Goal: Use online tool/utility: Utilize a website feature to perform a specific function

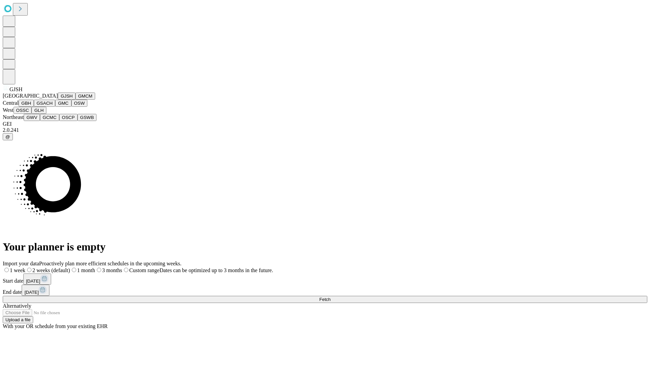
click at [58, 100] on button "GJSH" at bounding box center [67, 95] width 18 height 7
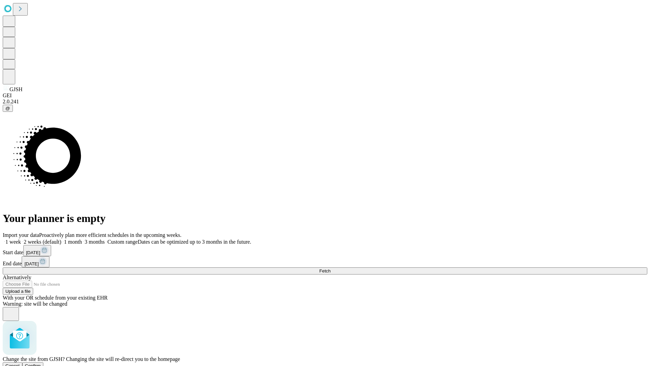
click at [41, 363] on span "Confirm" at bounding box center [33, 365] width 16 height 5
click at [82, 239] on label "1 month" at bounding box center [71, 242] width 21 height 6
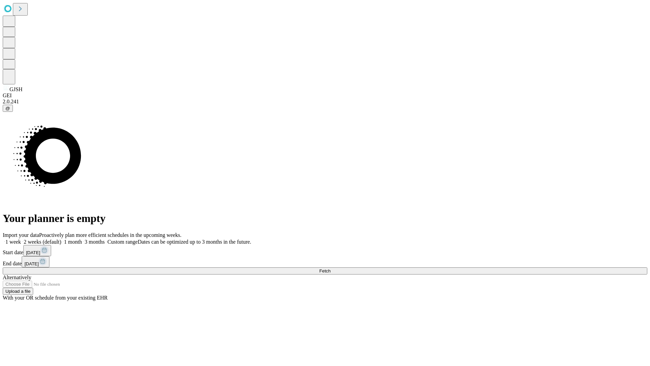
click at [331, 268] on span "Fetch" at bounding box center [324, 270] width 11 height 5
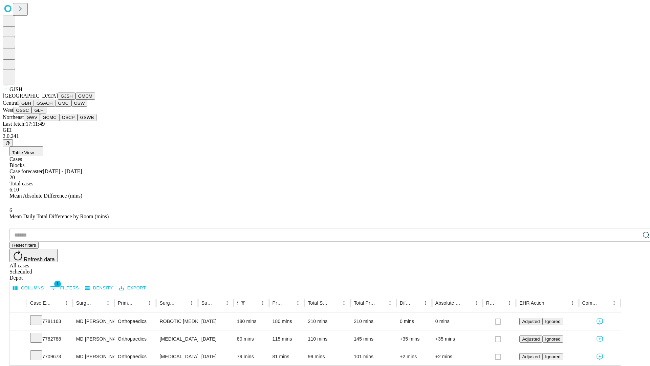
click at [76, 100] on button "GMCM" at bounding box center [86, 95] width 20 height 7
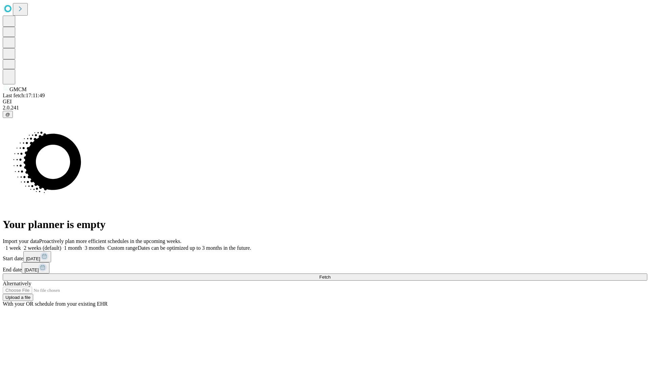
click at [82, 245] on label "1 month" at bounding box center [71, 248] width 21 height 6
click at [331, 274] on span "Fetch" at bounding box center [324, 276] width 11 height 5
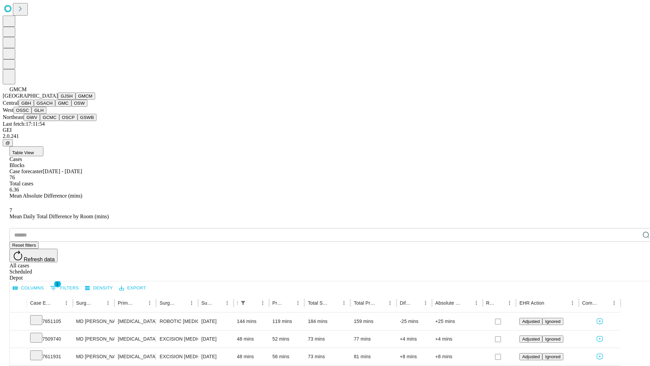
click at [34, 107] on button "GBH" at bounding box center [26, 103] width 15 height 7
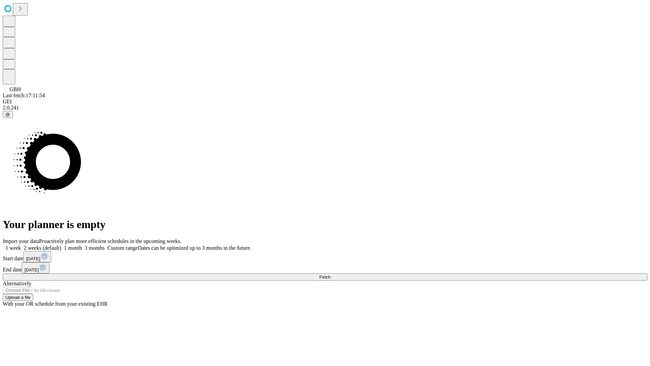
click at [82, 245] on label "1 month" at bounding box center [71, 248] width 21 height 6
click at [331, 274] on span "Fetch" at bounding box center [324, 276] width 11 height 5
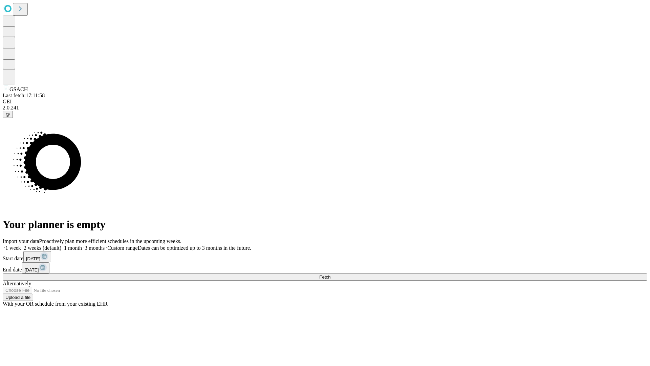
click at [82, 245] on label "1 month" at bounding box center [71, 248] width 21 height 6
click at [331, 274] on span "Fetch" at bounding box center [324, 276] width 11 height 5
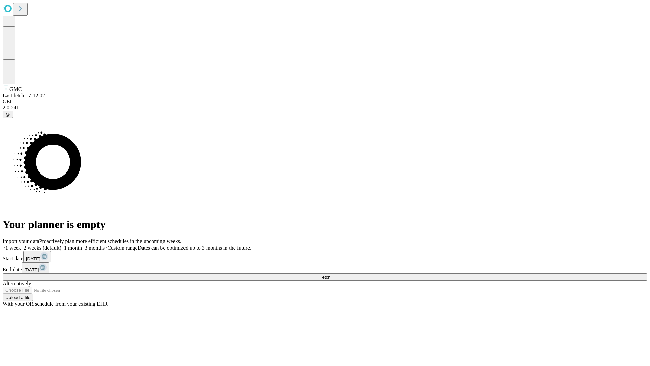
click at [331, 274] on span "Fetch" at bounding box center [324, 276] width 11 height 5
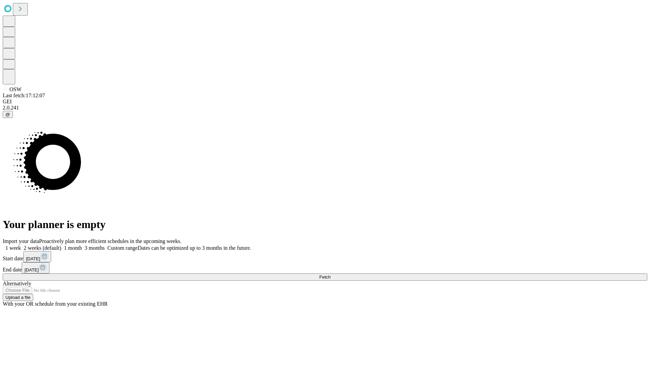
click at [82, 245] on label "1 month" at bounding box center [71, 248] width 21 height 6
click at [331, 274] on span "Fetch" at bounding box center [324, 276] width 11 height 5
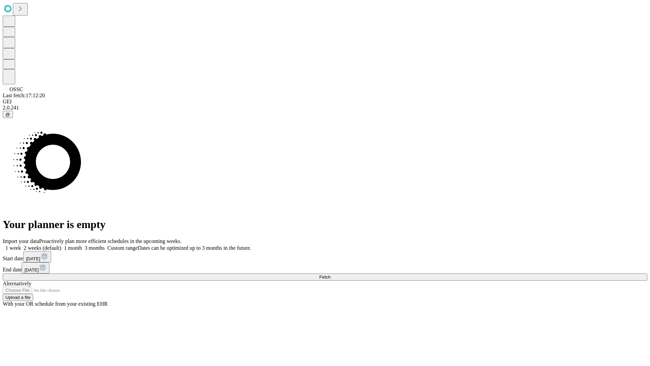
click at [82, 245] on label "1 month" at bounding box center [71, 248] width 21 height 6
click at [331, 274] on span "Fetch" at bounding box center [324, 276] width 11 height 5
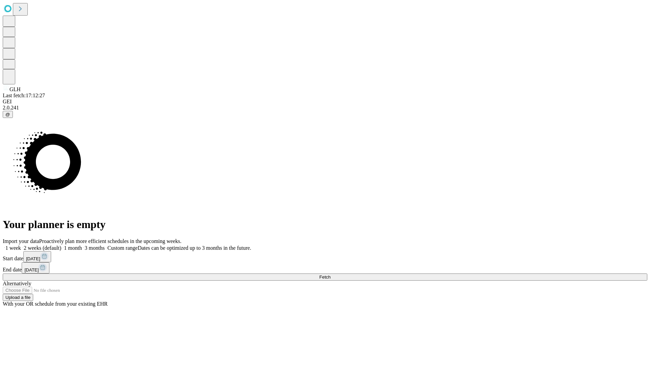
click at [82, 245] on label "1 month" at bounding box center [71, 248] width 21 height 6
click at [331, 274] on span "Fetch" at bounding box center [324, 276] width 11 height 5
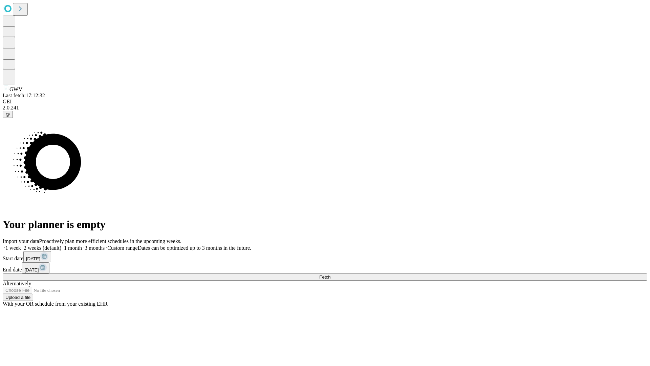
click at [82, 245] on label "1 month" at bounding box center [71, 248] width 21 height 6
click at [331, 274] on span "Fetch" at bounding box center [324, 276] width 11 height 5
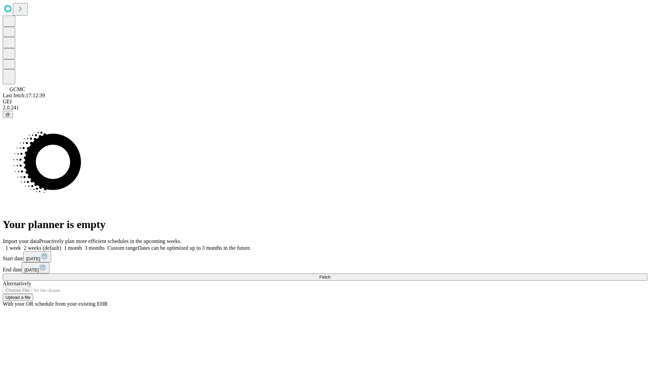
click at [331, 274] on span "Fetch" at bounding box center [324, 276] width 11 height 5
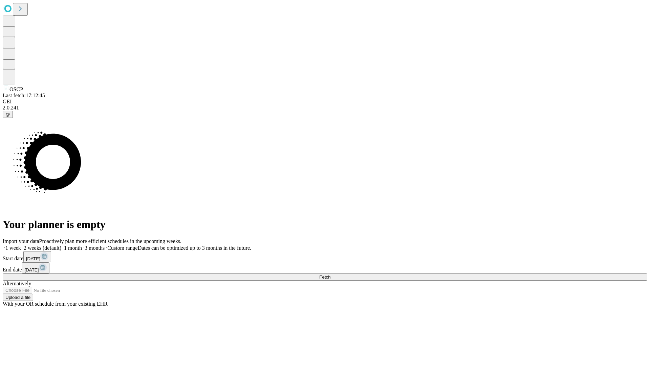
click at [82, 245] on label "1 month" at bounding box center [71, 248] width 21 height 6
click at [331, 274] on span "Fetch" at bounding box center [324, 276] width 11 height 5
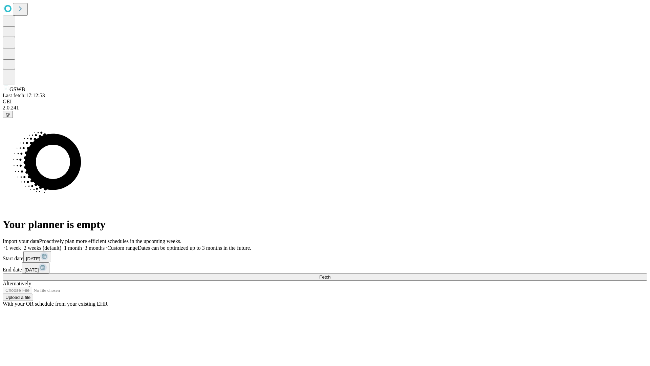
click at [82, 245] on label "1 month" at bounding box center [71, 248] width 21 height 6
click at [331, 274] on span "Fetch" at bounding box center [324, 276] width 11 height 5
